Goal: Task Accomplishment & Management: Manage account settings

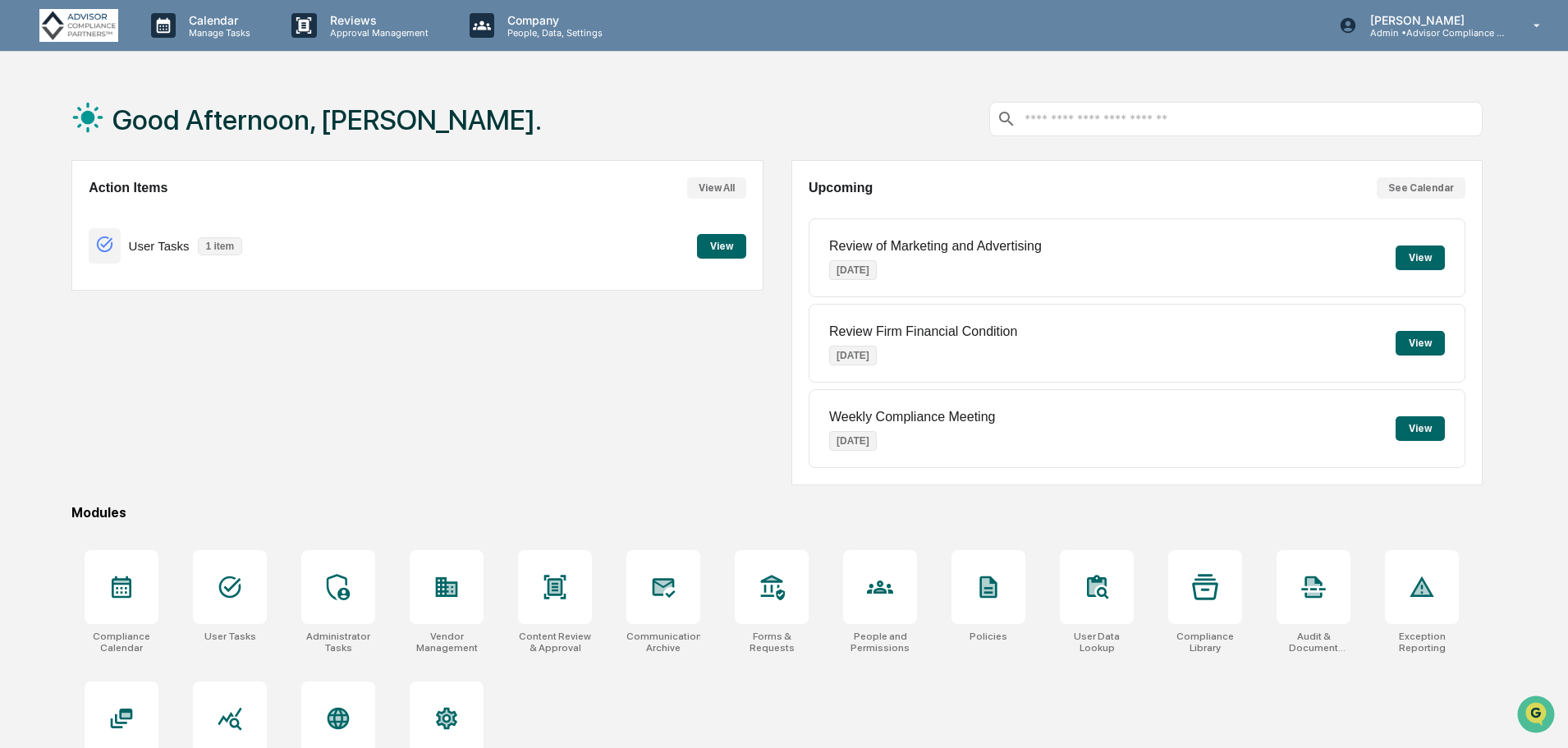
click at [729, 243] on button "View" at bounding box center [721, 246] width 49 height 25
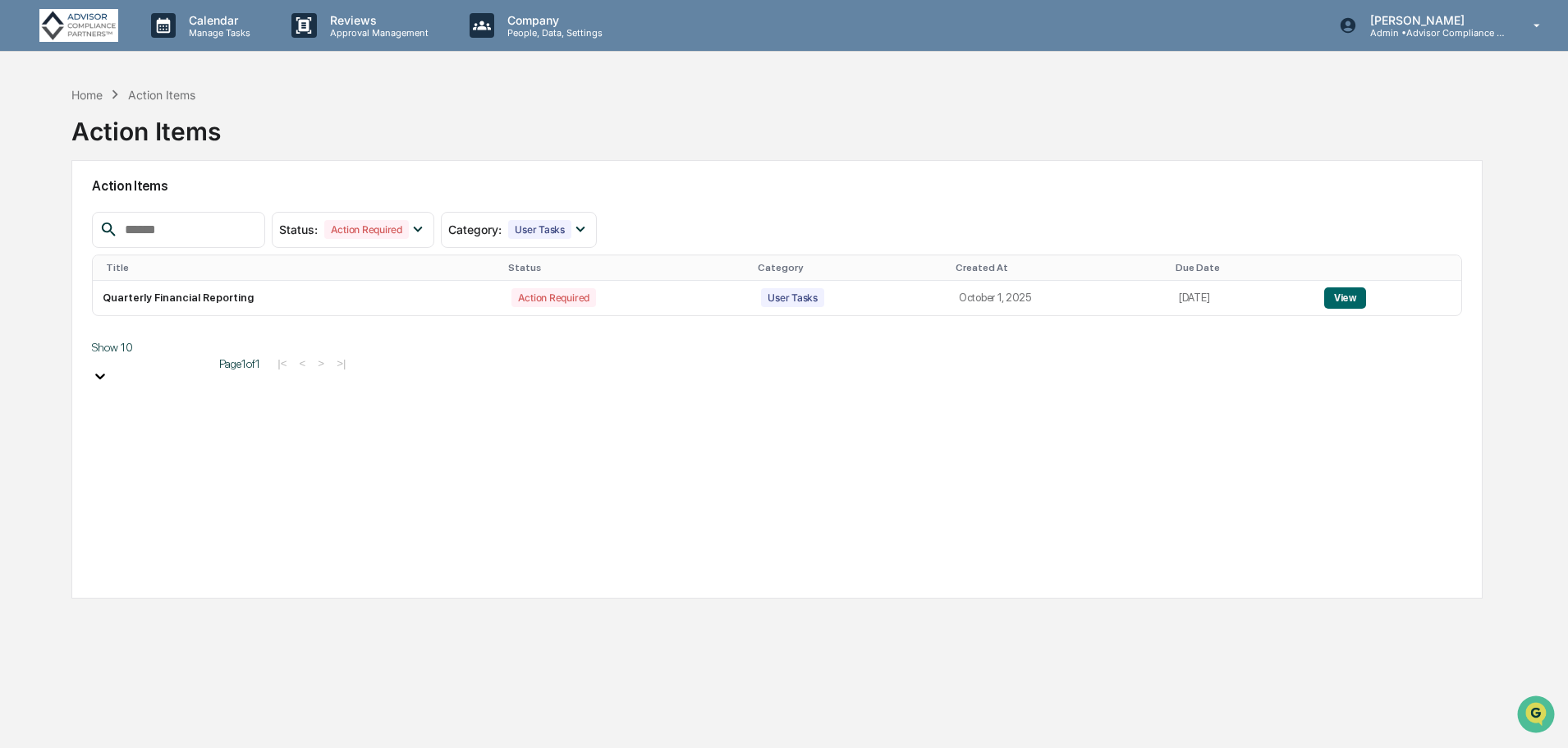
click at [1346, 291] on button "View" at bounding box center [1345, 297] width 42 height 21
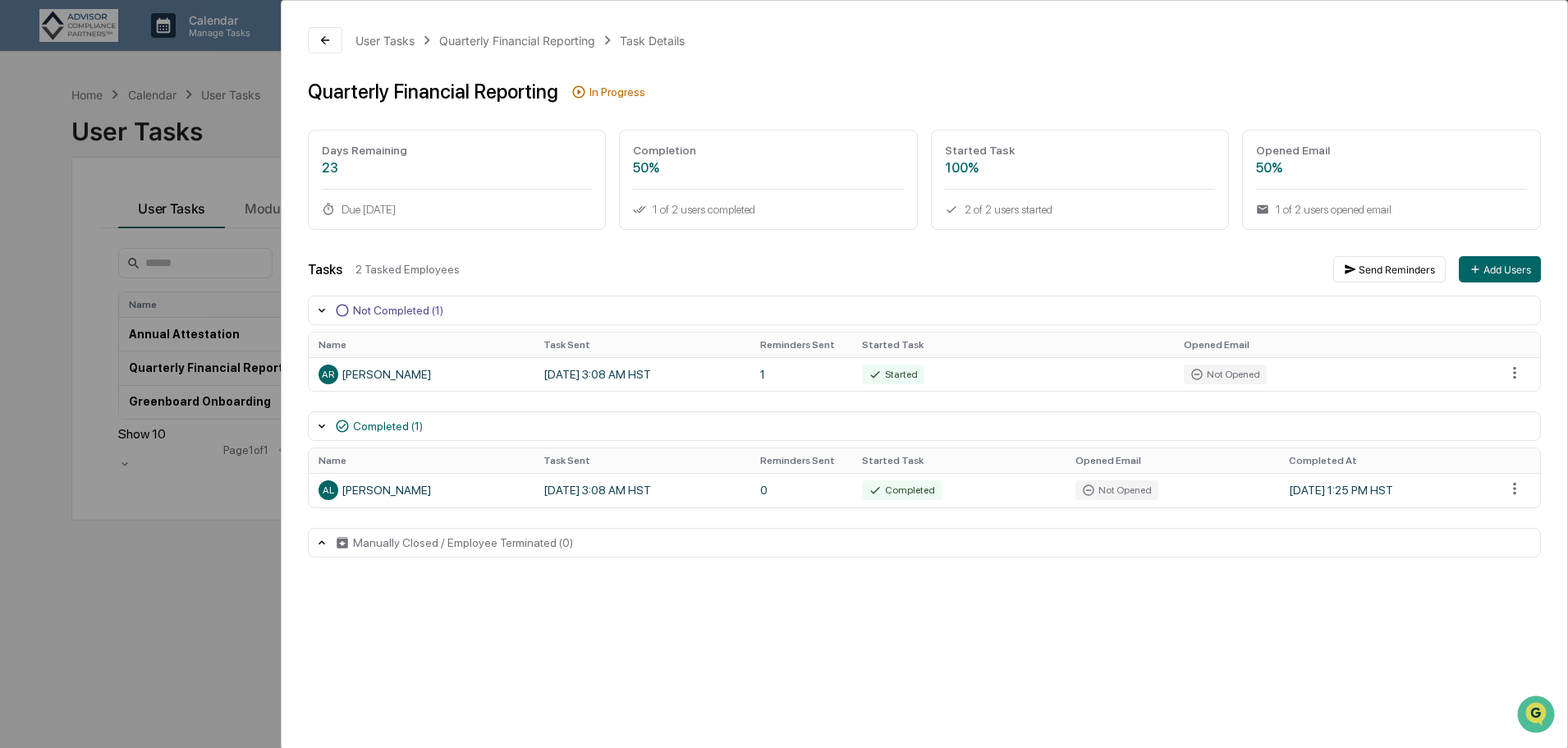
click at [381, 37] on div "User Tasks" at bounding box center [386, 40] width 59 height 14
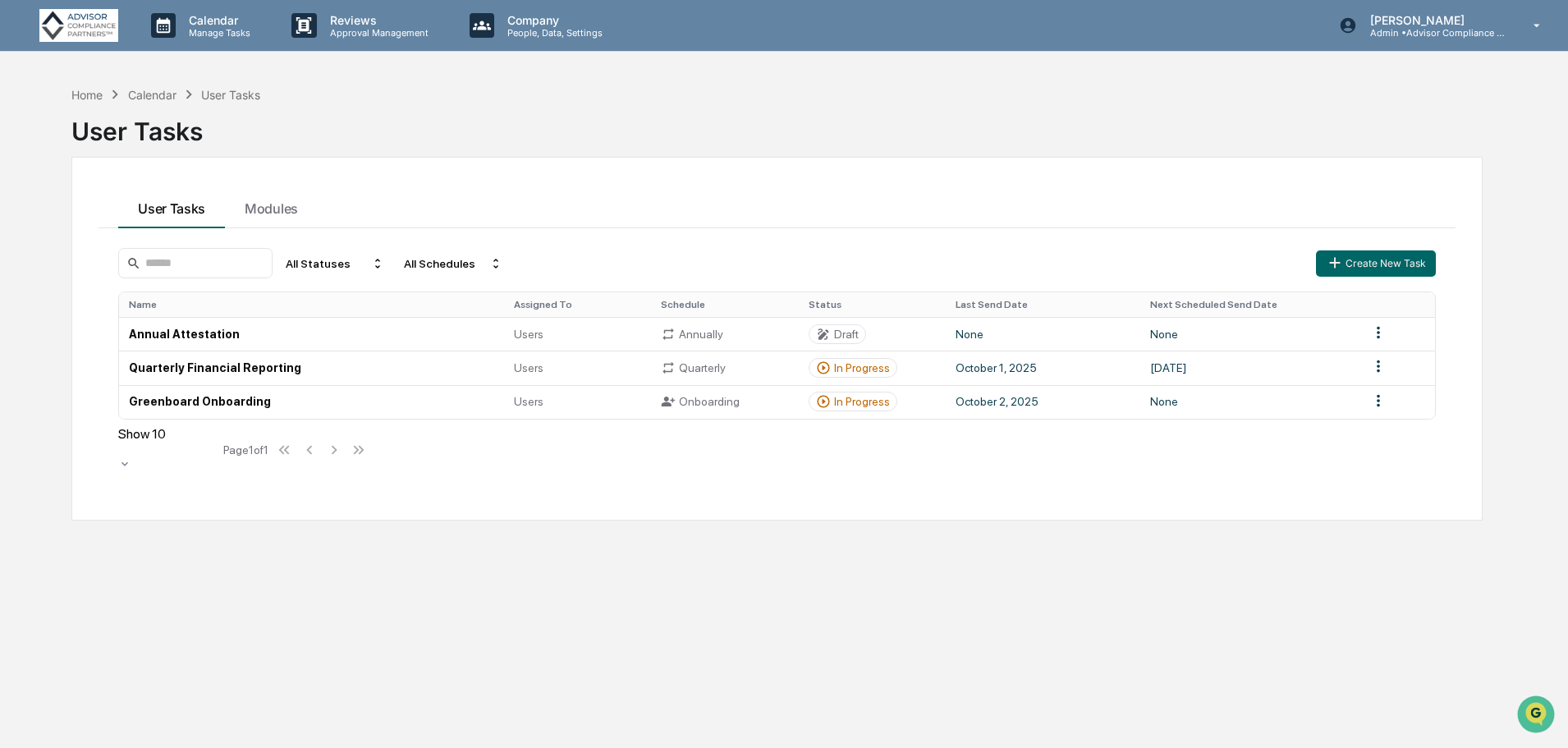
click at [781, 400] on div "Onboarding" at bounding box center [724, 401] width 127 height 15
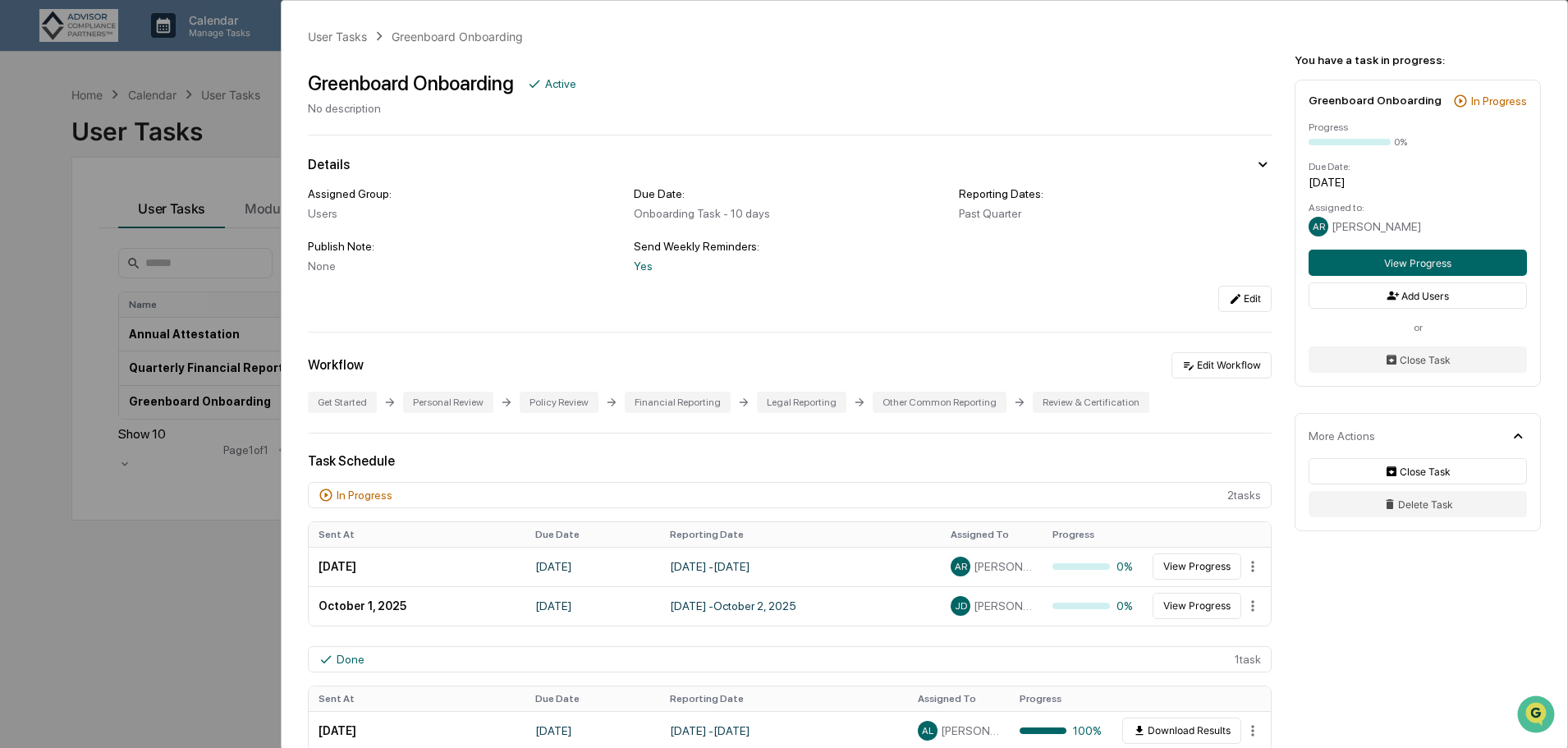
click at [208, 69] on div "User Tasks Greenboard Onboarding Greenboard Onboarding Active No description De…" at bounding box center [784, 374] width 1568 height 748
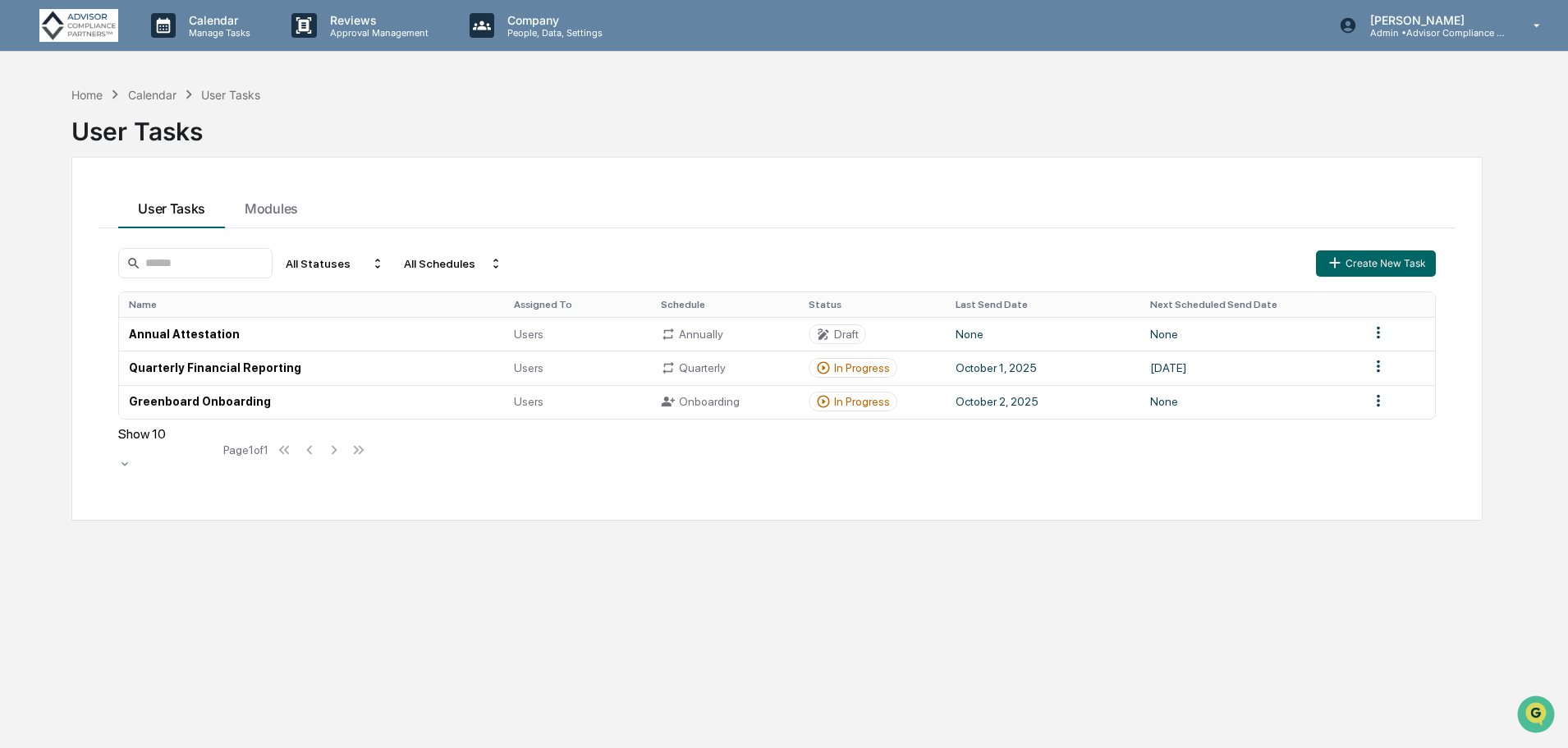
click at [224, 20] on p "Calendar" at bounding box center [217, 20] width 83 height 14
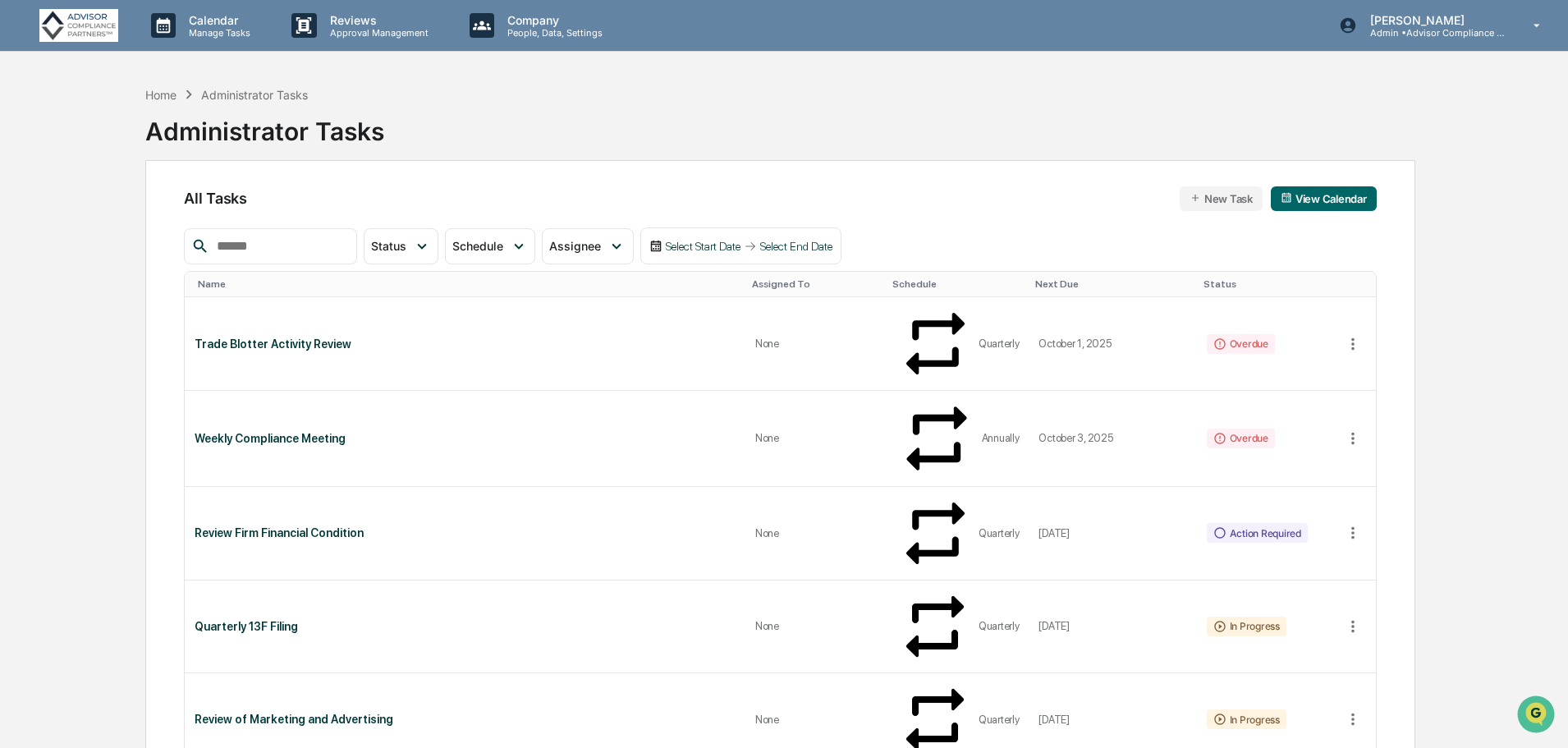
click at [308, 337] on div "Trade Blotter Activity Review" at bounding box center [464, 344] width 540 height 13
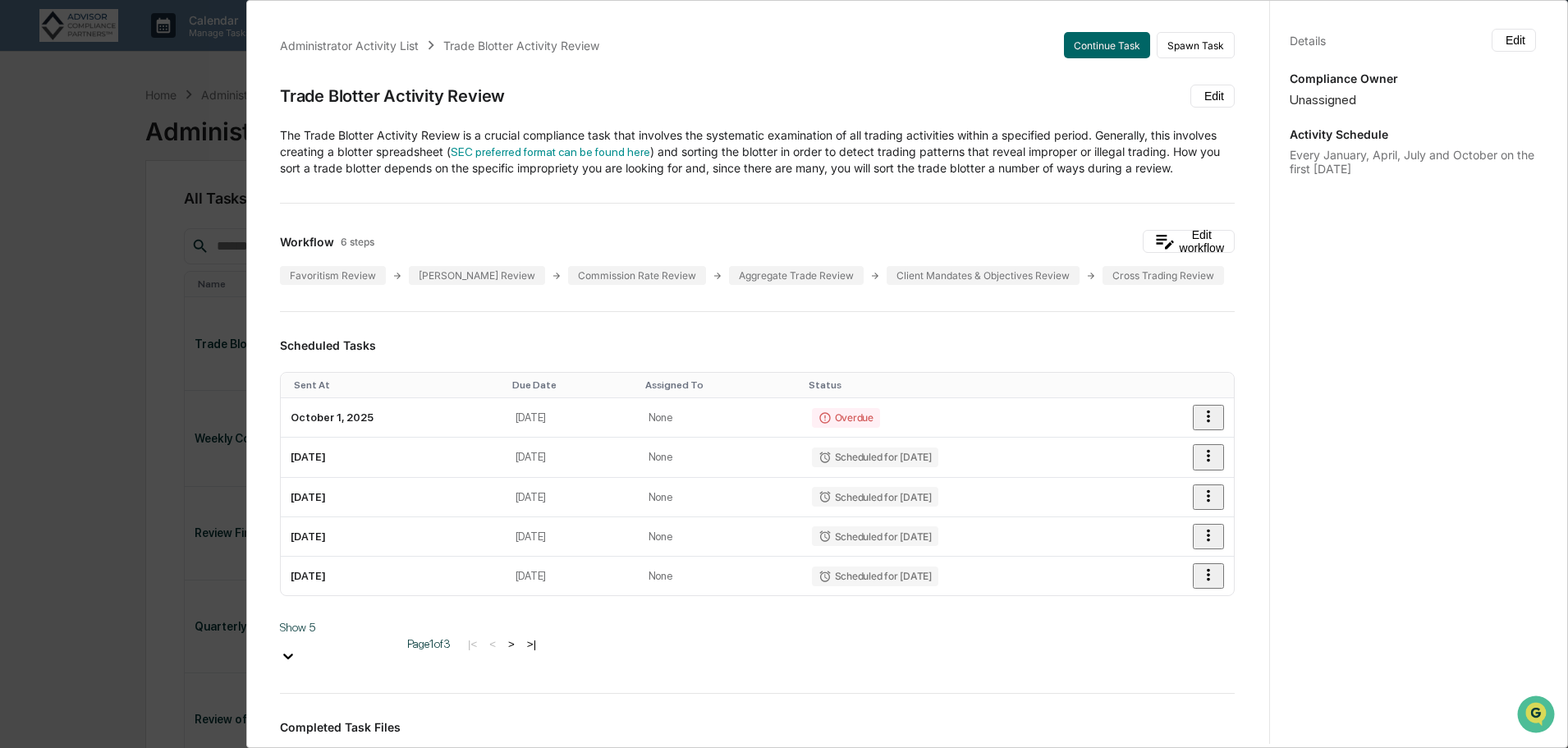
click at [363, 49] on div "Administrator Activity List" at bounding box center [349, 46] width 138 height 14
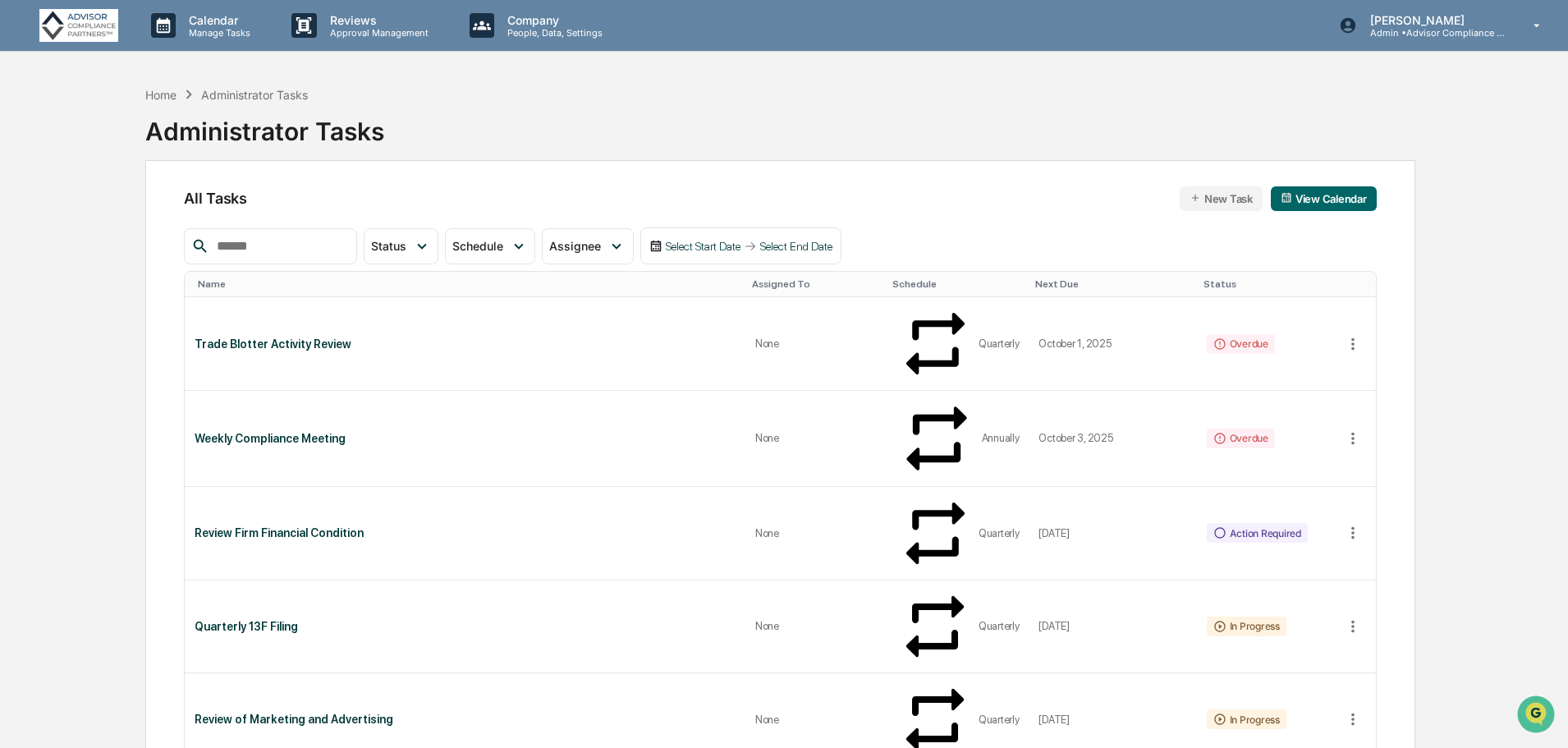
click at [301, 432] on div "Weekly Compliance Meeting" at bounding box center [464, 439] width 540 height 13
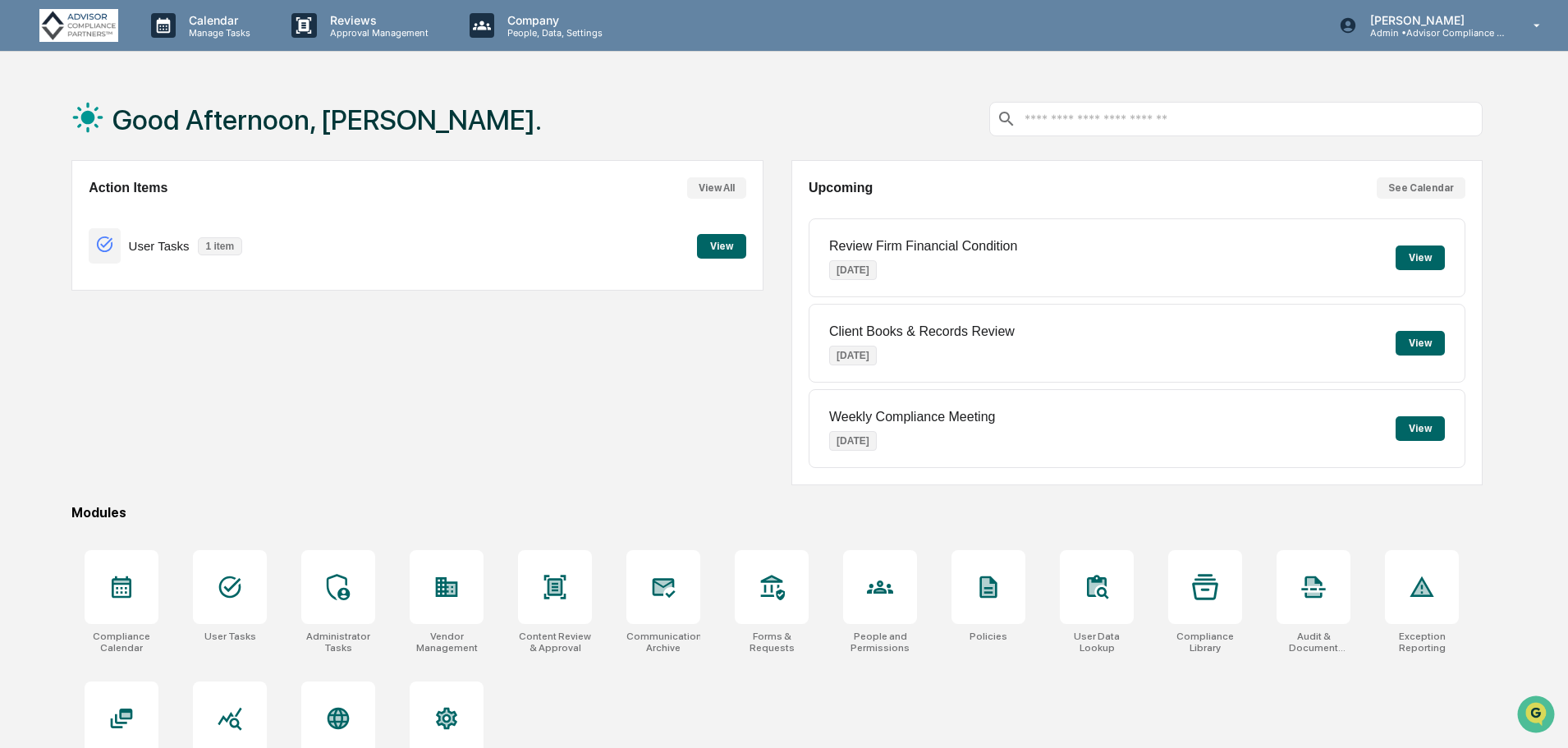
click at [542, 18] on p "Company" at bounding box center [552, 20] width 116 height 14
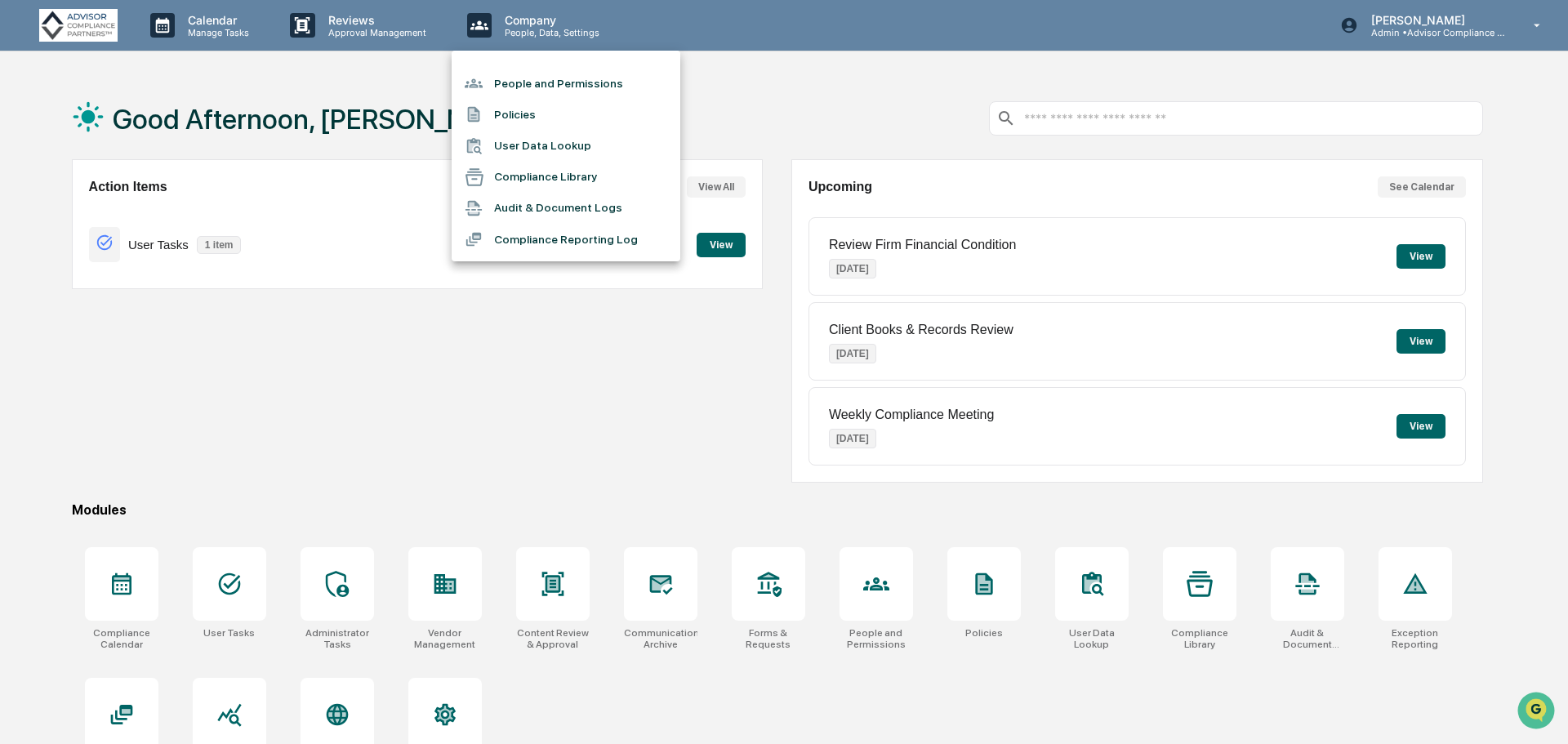
click at [1448, 29] on div at bounding box center [784, 372] width 1568 height 744
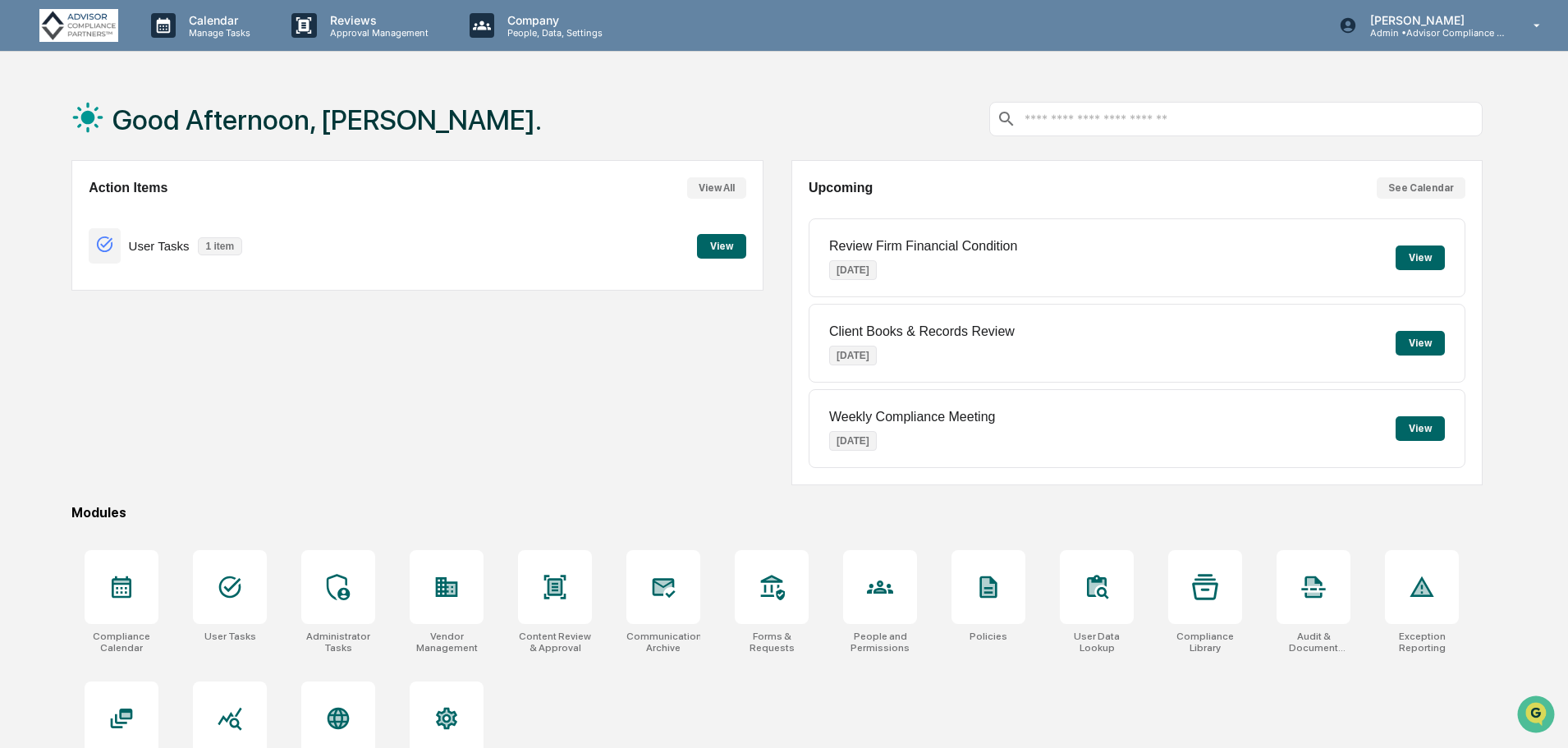
click at [1456, 29] on p "Admin • Advisor Compliance Partners" at bounding box center [1433, 33] width 152 height 11
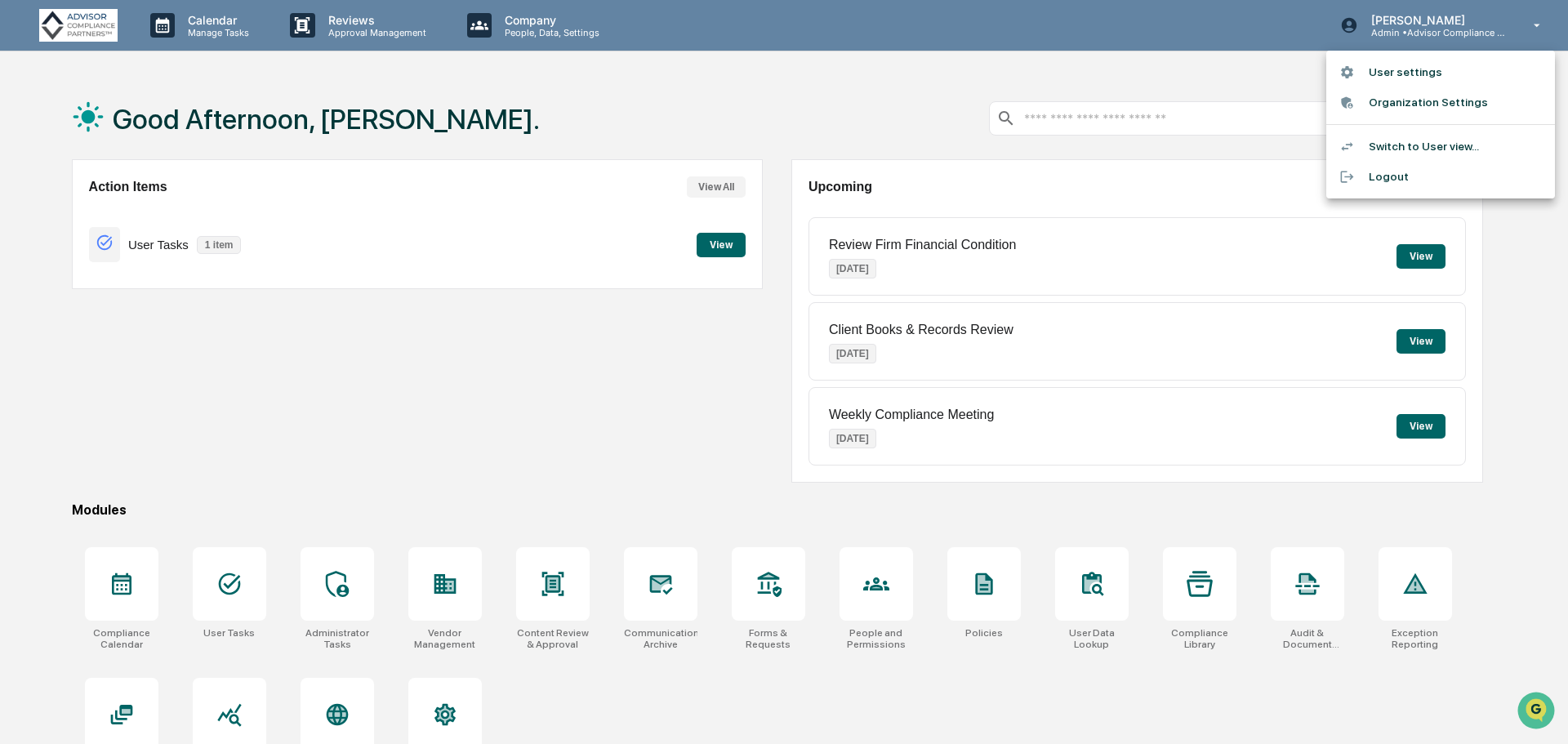
click at [1413, 141] on li "Switch to User view..." at bounding box center [1440, 146] width 228 height 30
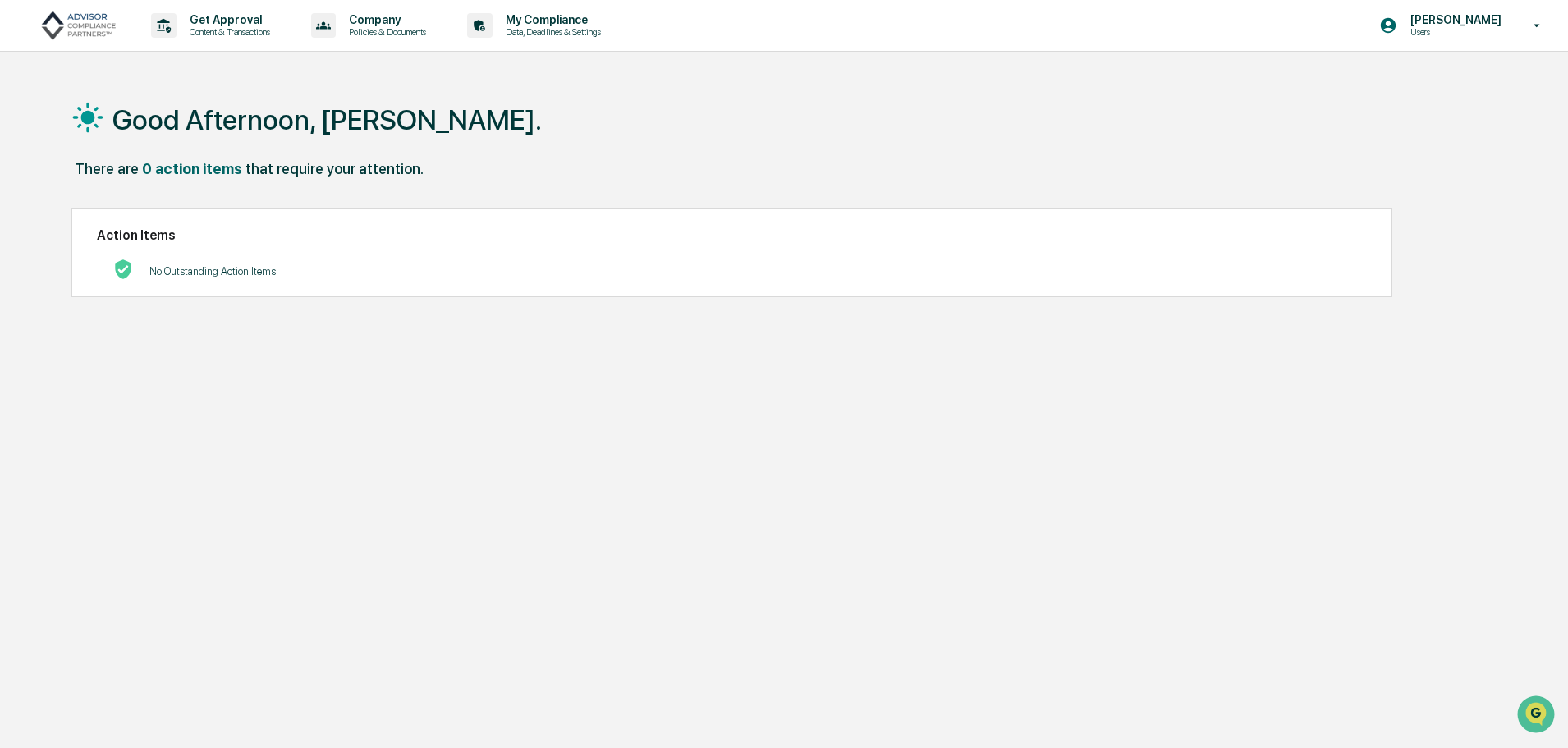
click at [551, 14] on p "My Compliance" at bounding box center [550, 20] width 116 height 13
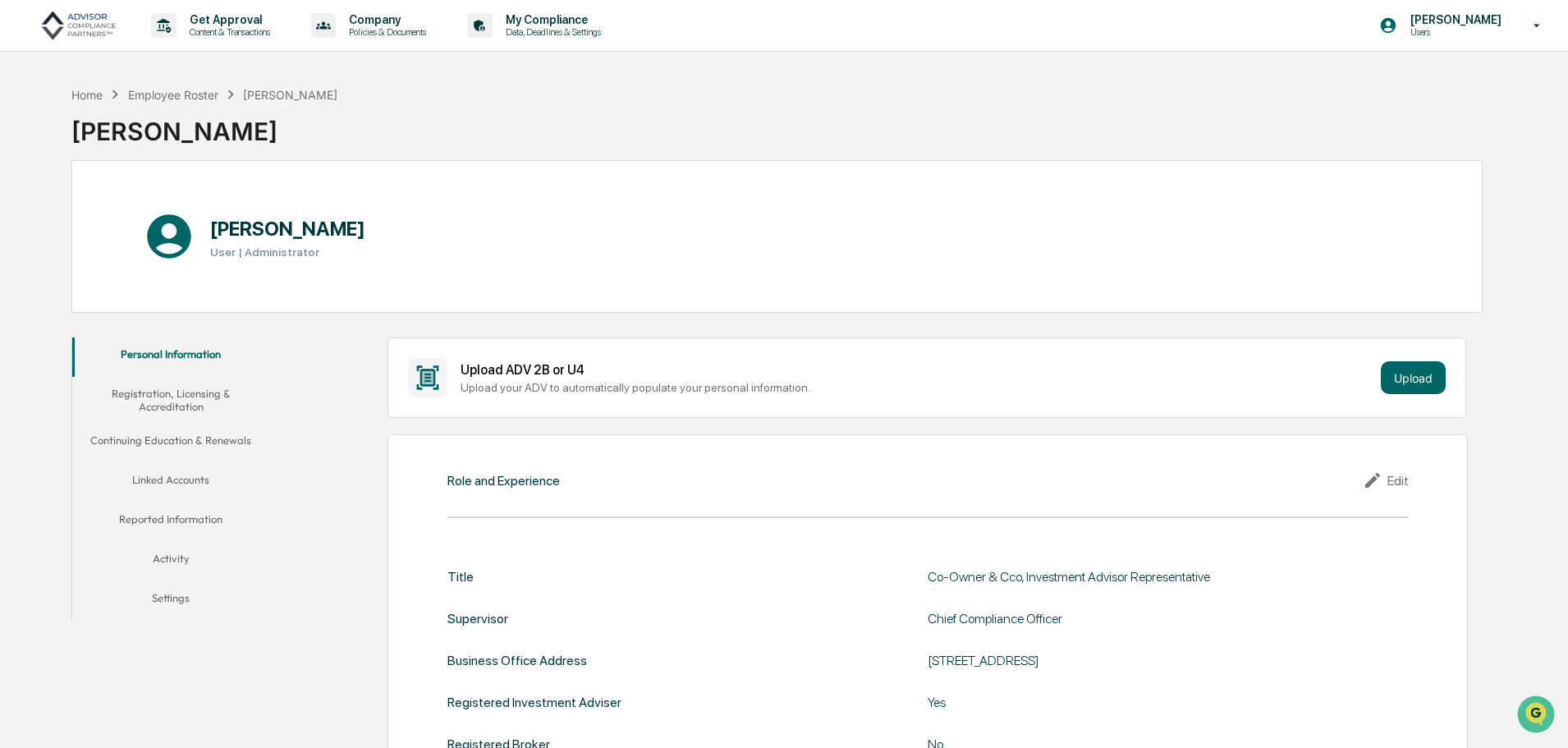
click at [178, 435] on button "Continuing Education & Renewals" at bounding box center [171, 443] width 197 height 39
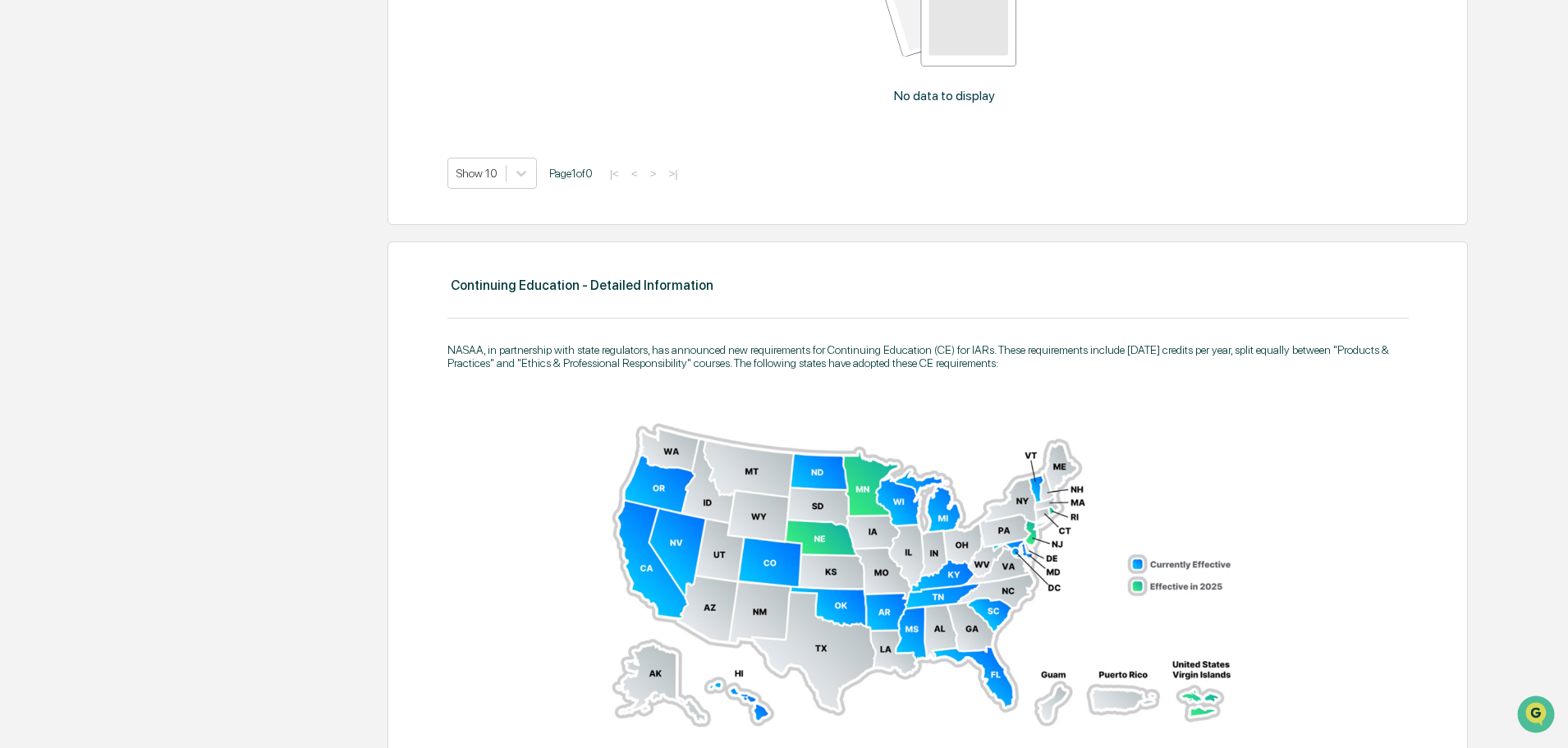
scroll to position [206, 0]
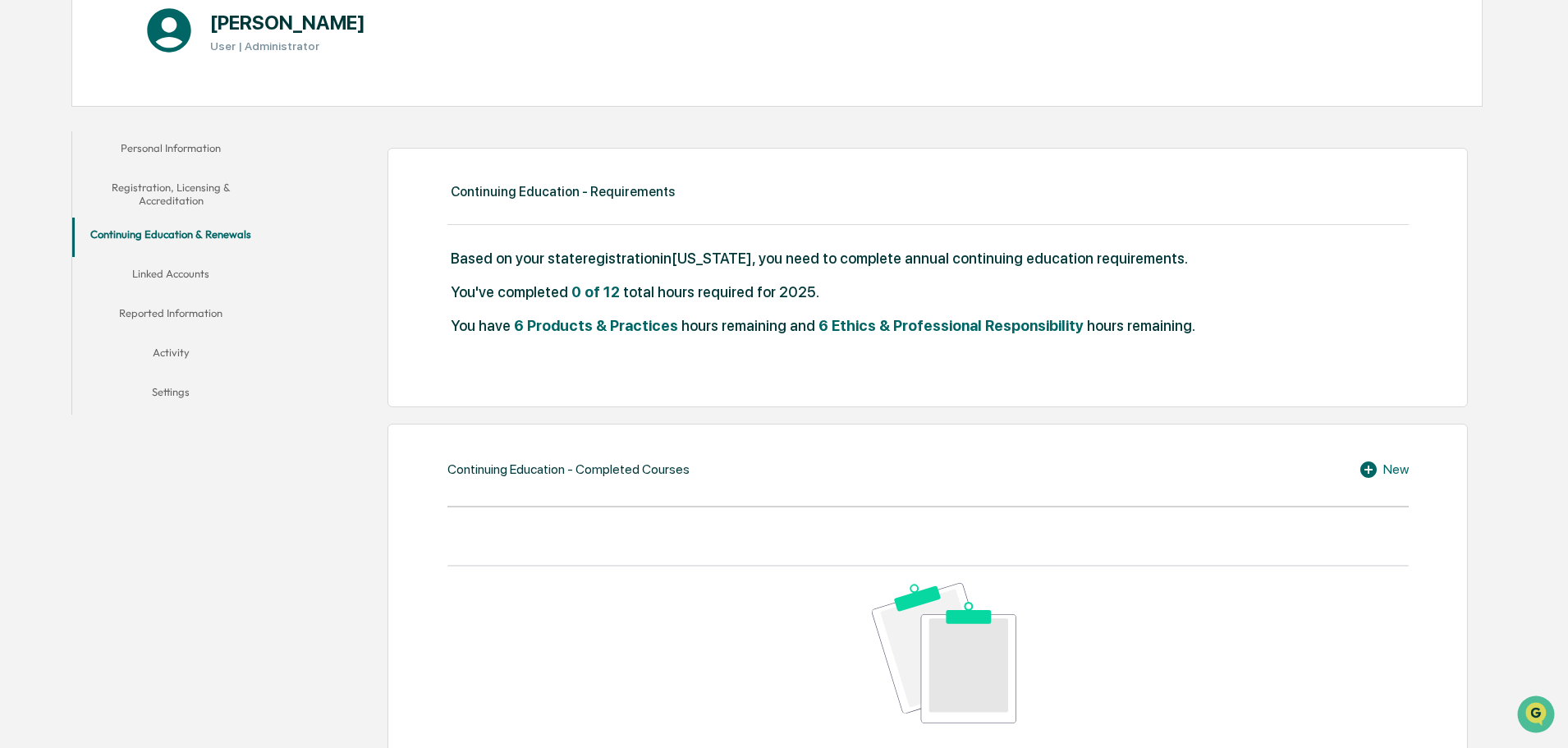
click at [168, 186] on button "Registration, Licensing & Accreditation" at bounding box center [171, 194] width 197 height 46
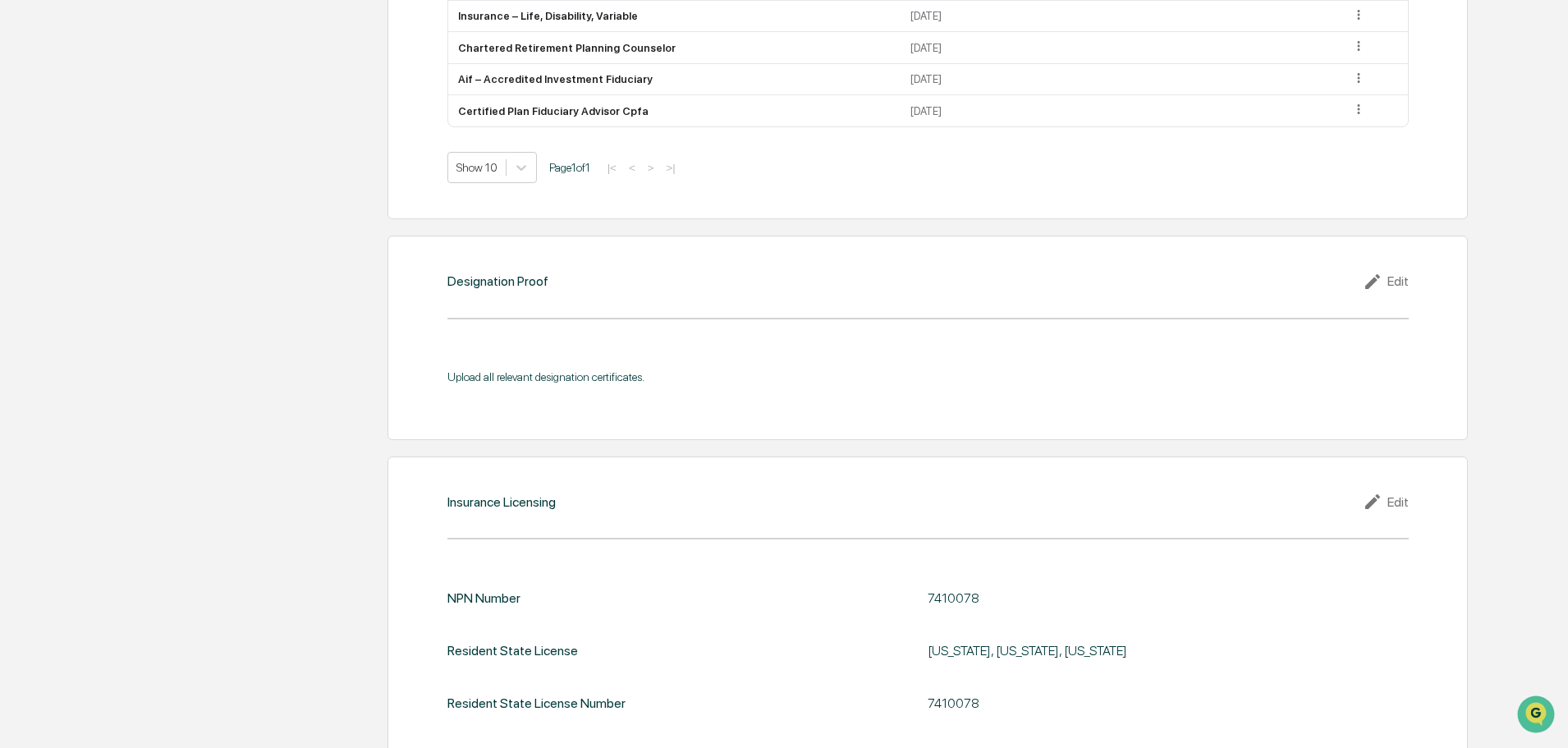
scroll to position [1519, 0]
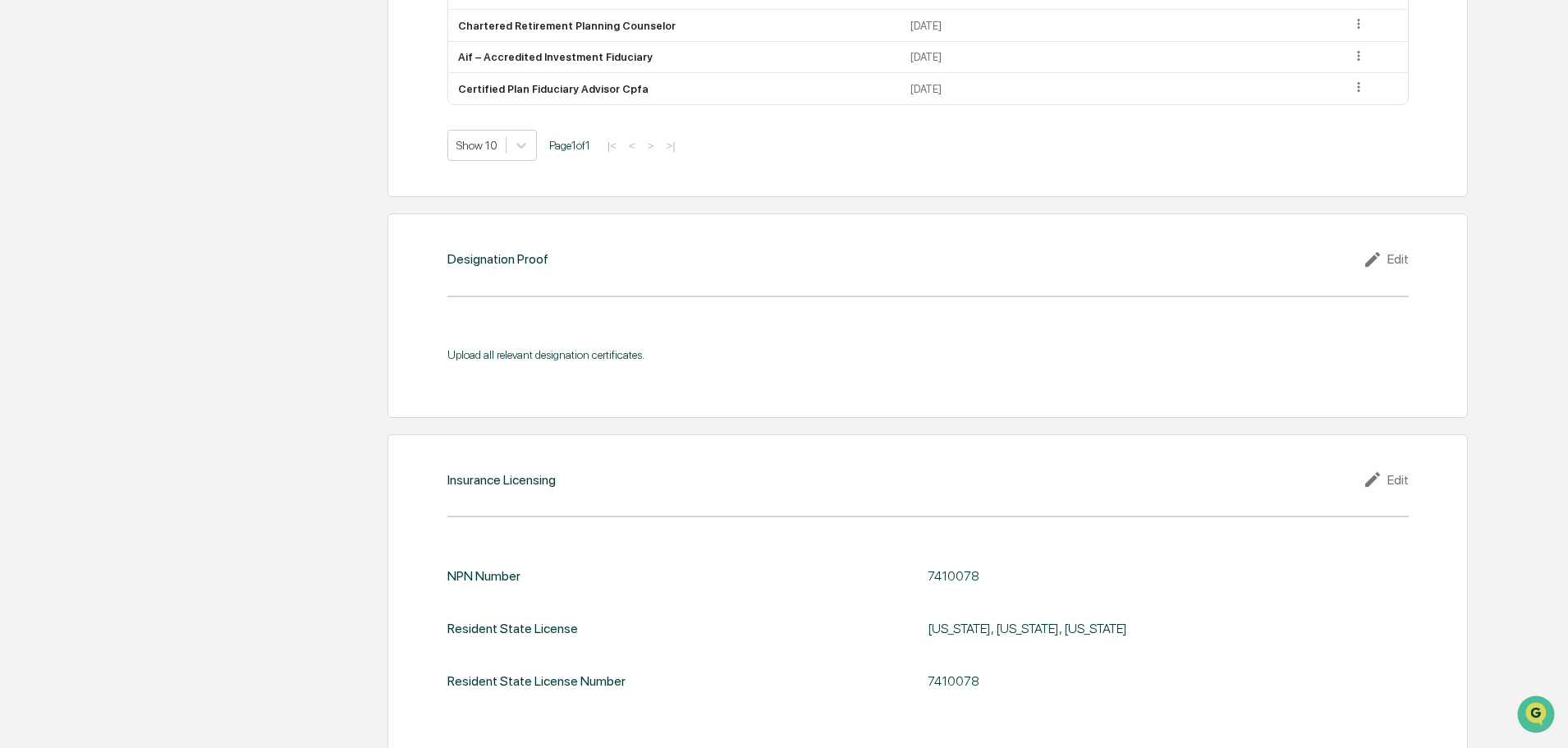
click at [1385, 255] on icon at bounding box center [1376, 259] width 25 height 20
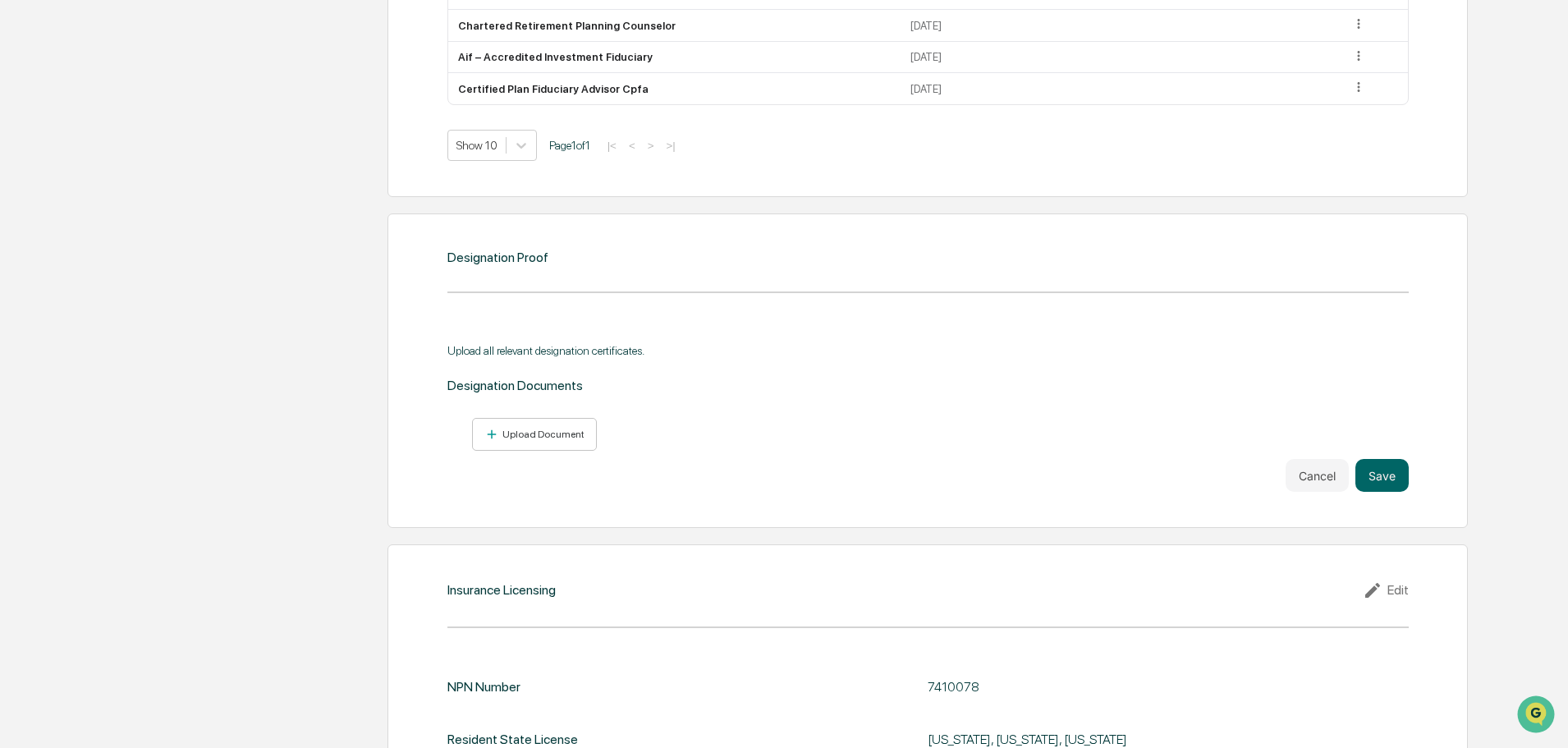
click at [561, 440] on div "Upload Document" at bounding box center [542, 434] width 86 height 11
click at [526, 437] on div "Upload Document" at bounding box center [542, 434] width 86 height 11
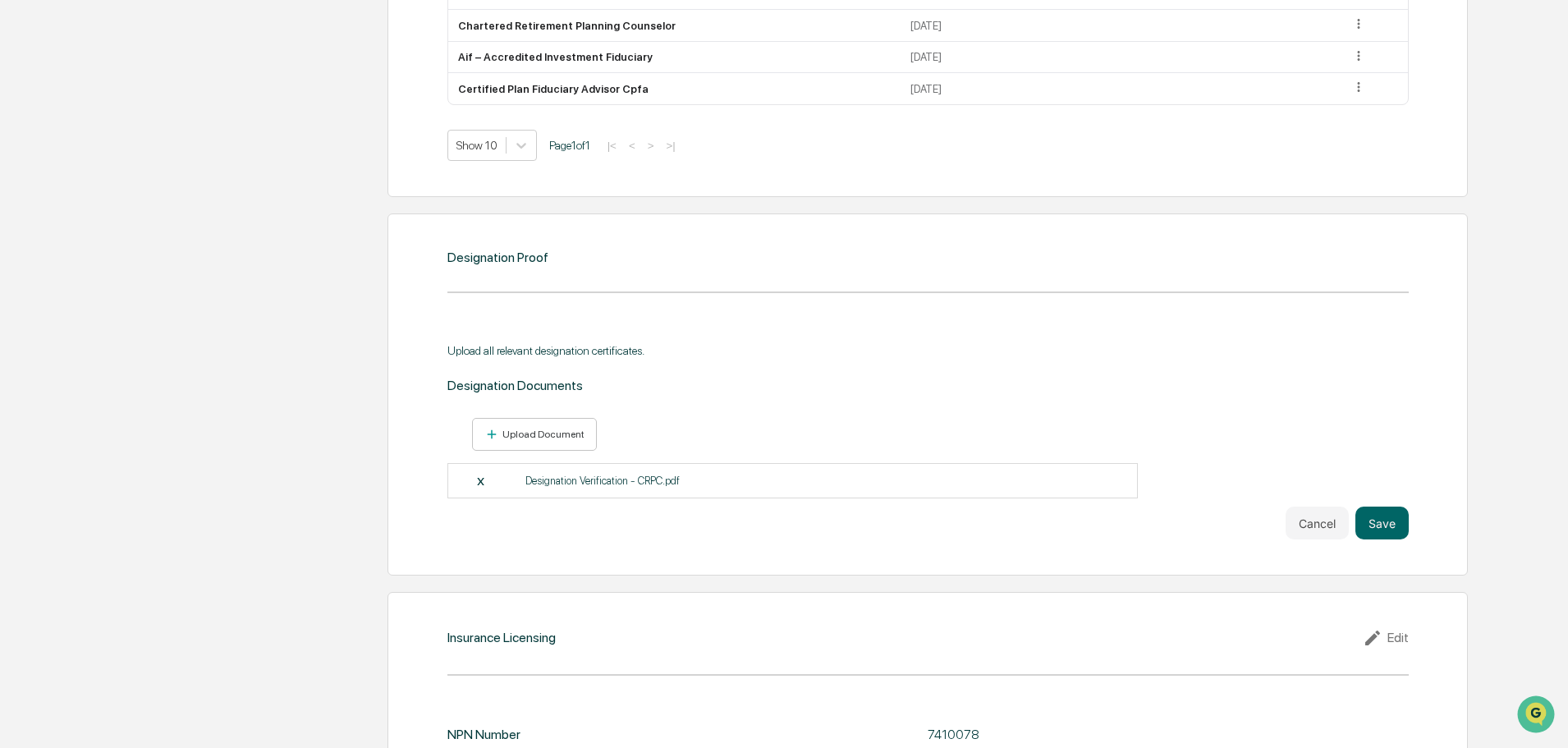
click at [1389, 519] on button "Save" at bounding box center [1382, 522] width 53 height 33
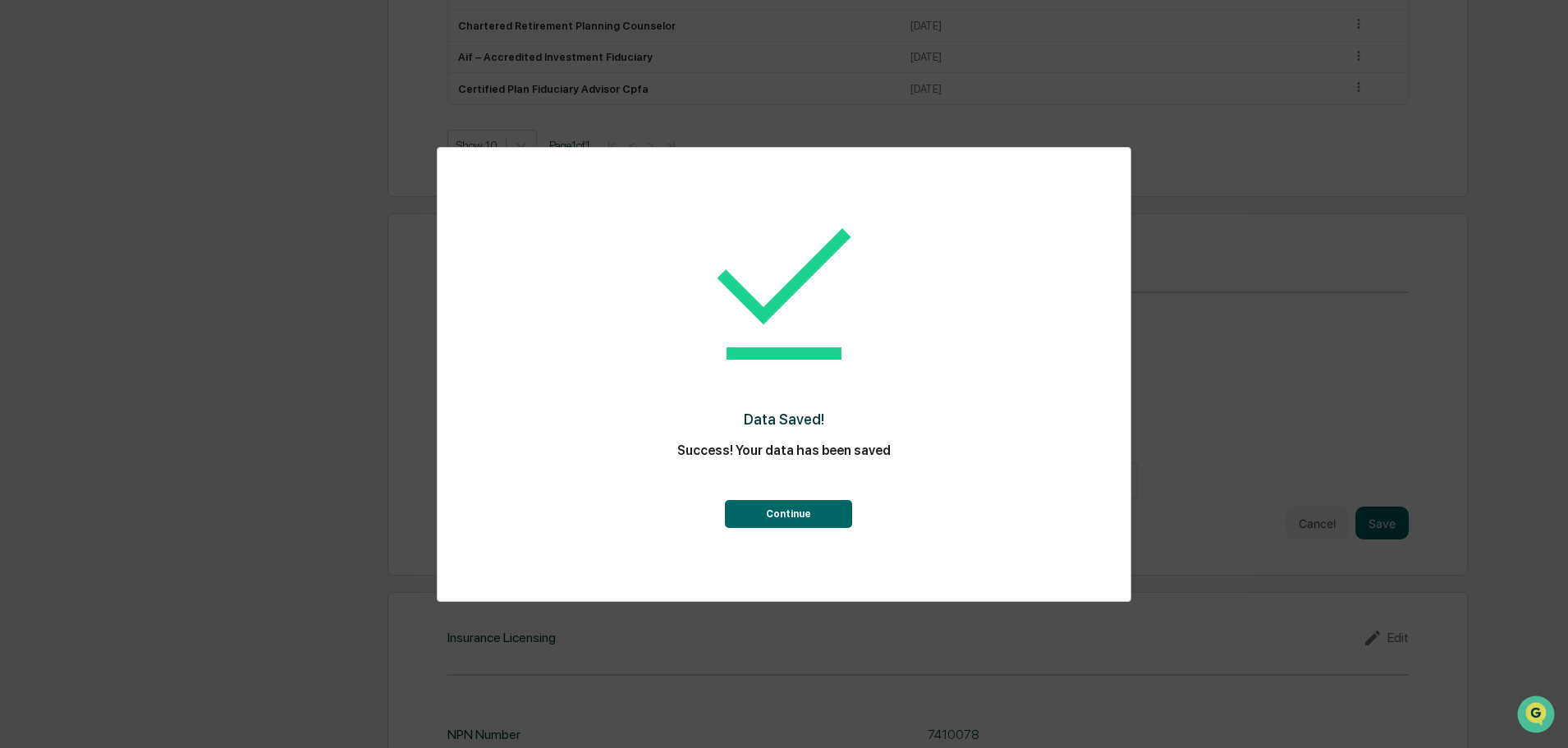
click at [769, 518] on button "Continue" at bounding box center [788, 514] width 127 height 28
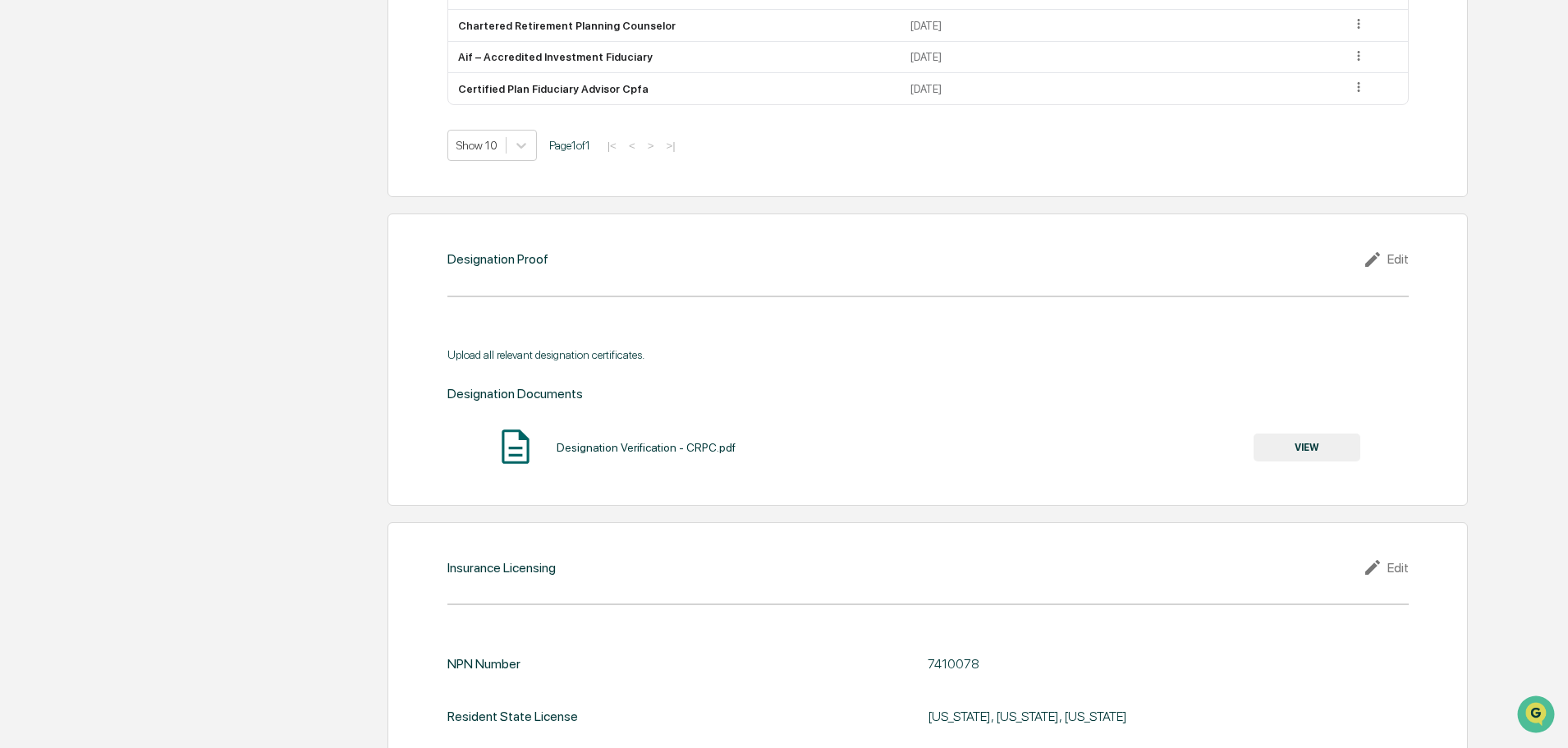
click at [1301, 447] on button "VIEW" at bounding box center [1307, 447] width 107 height 28
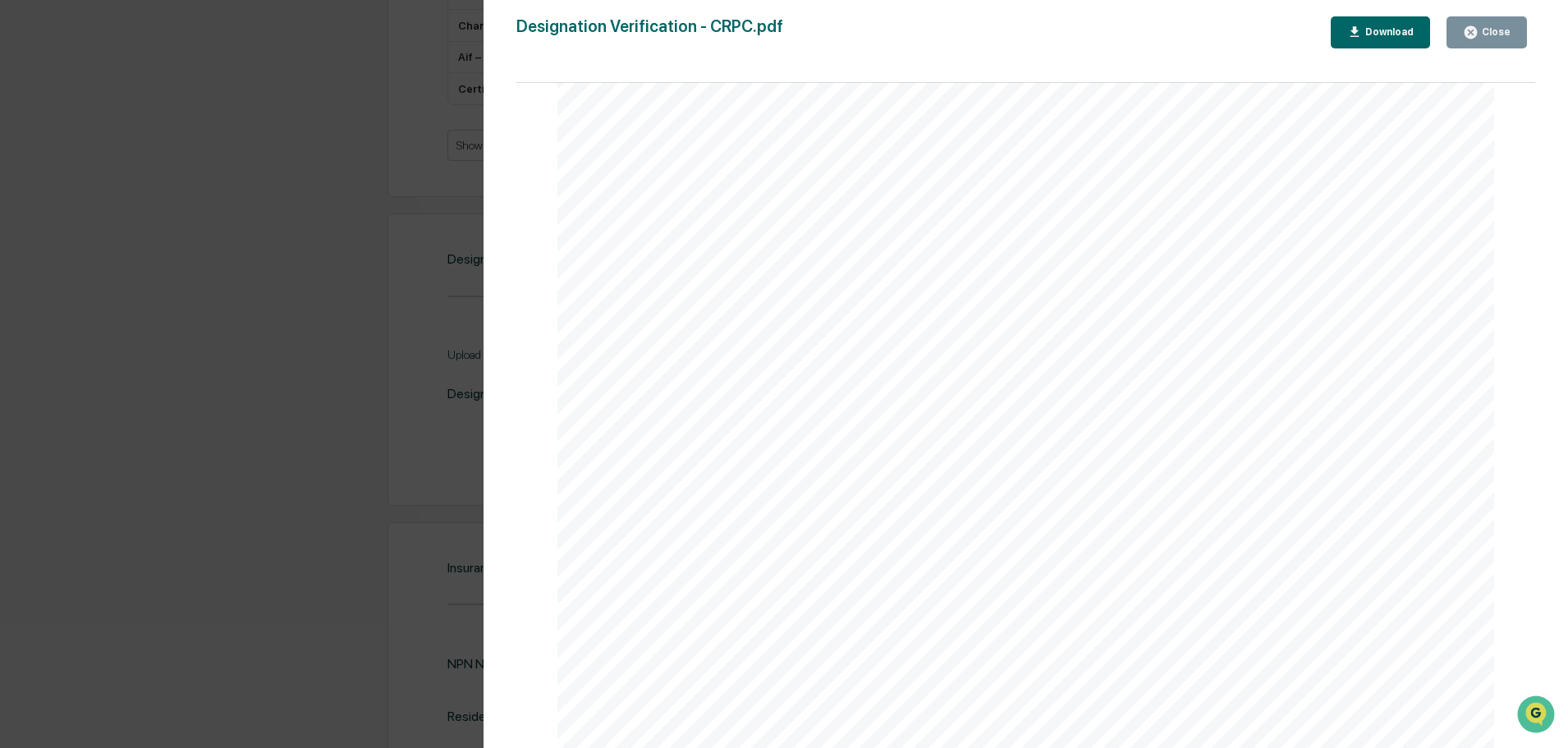
scroll to position [0, 0]
click at [1482, 25] on div "Close" at bounding box center [1486, 33] width 47 height 16
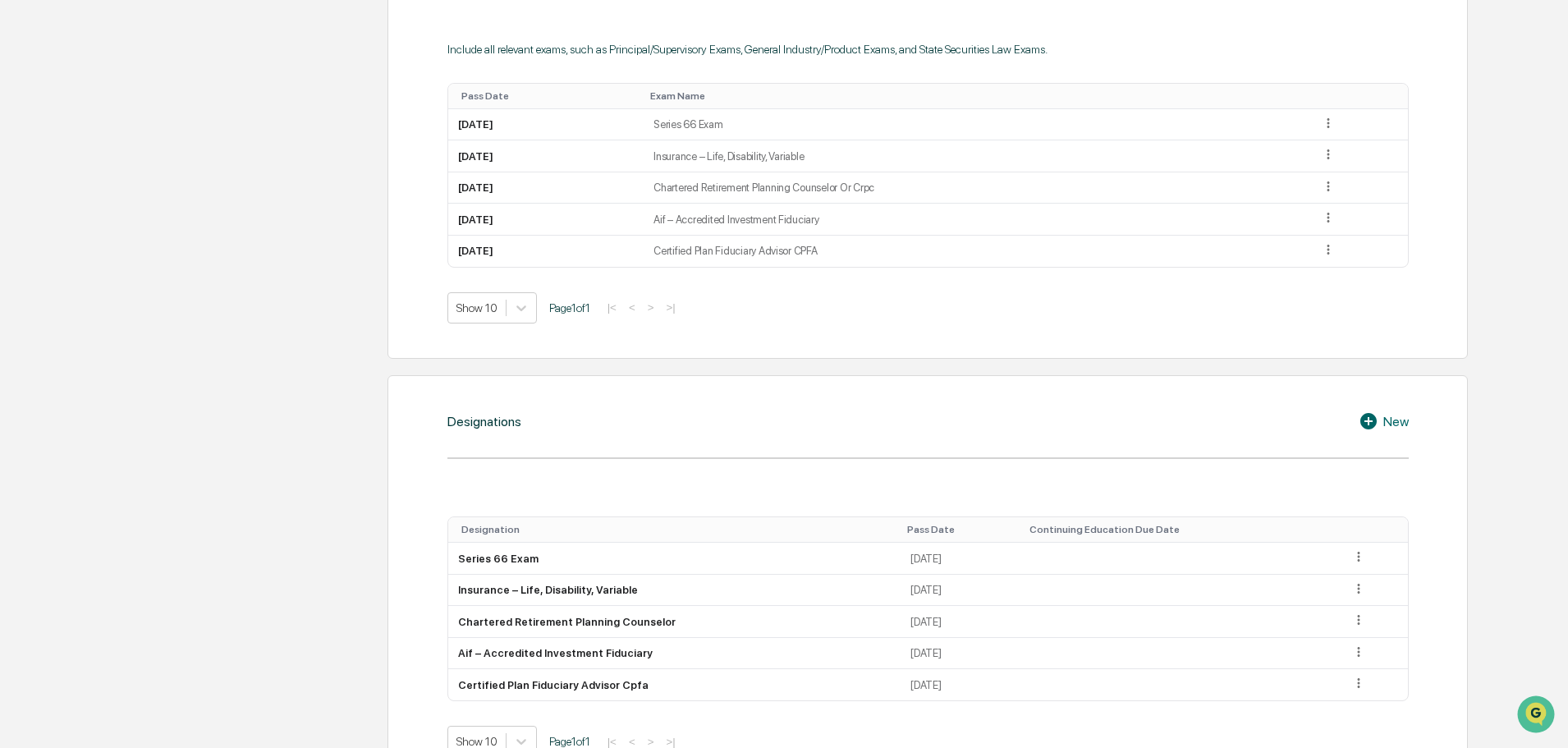
scroll to position [923, 0]
